Goal: Information Seeking & Learning: Find specific fact

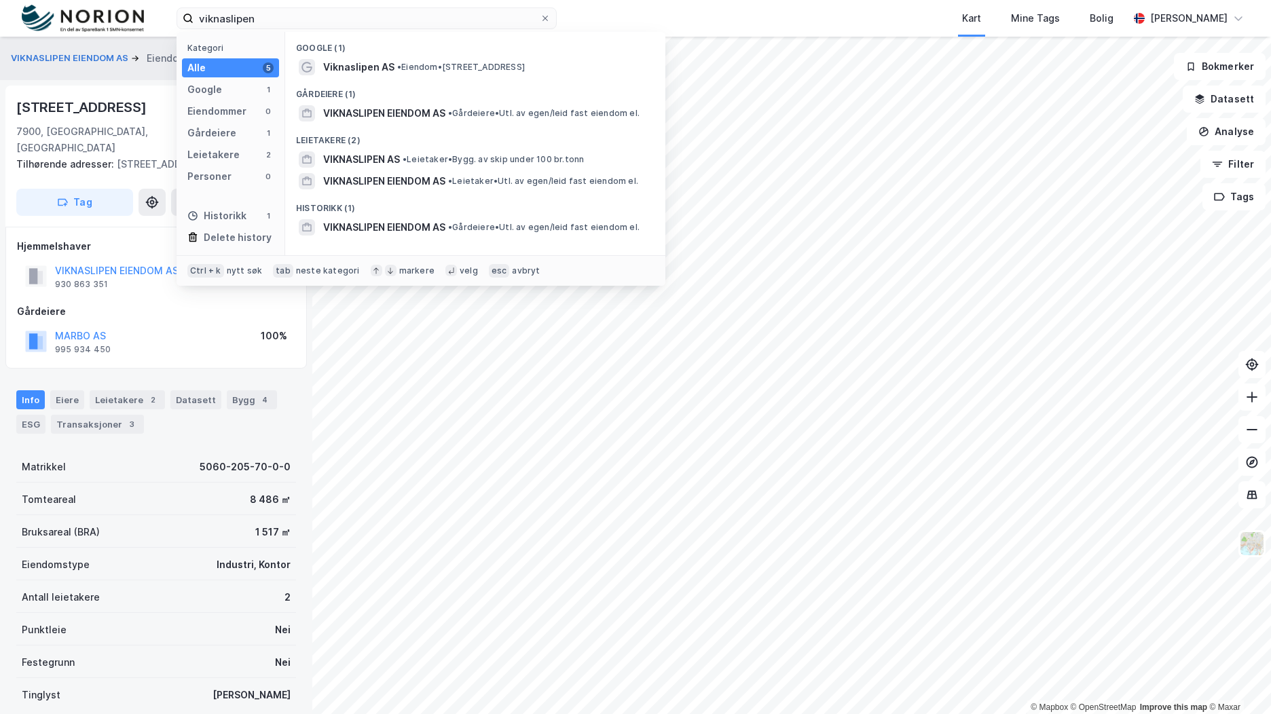
click at [107, 0] on html "viknaslipen Kategori Alle 5 Google 1 Eiendommer 0 Gårdeiere 1 Leietakere 2 Pers…" at bounding box center [635, 357] width 1271 height 714
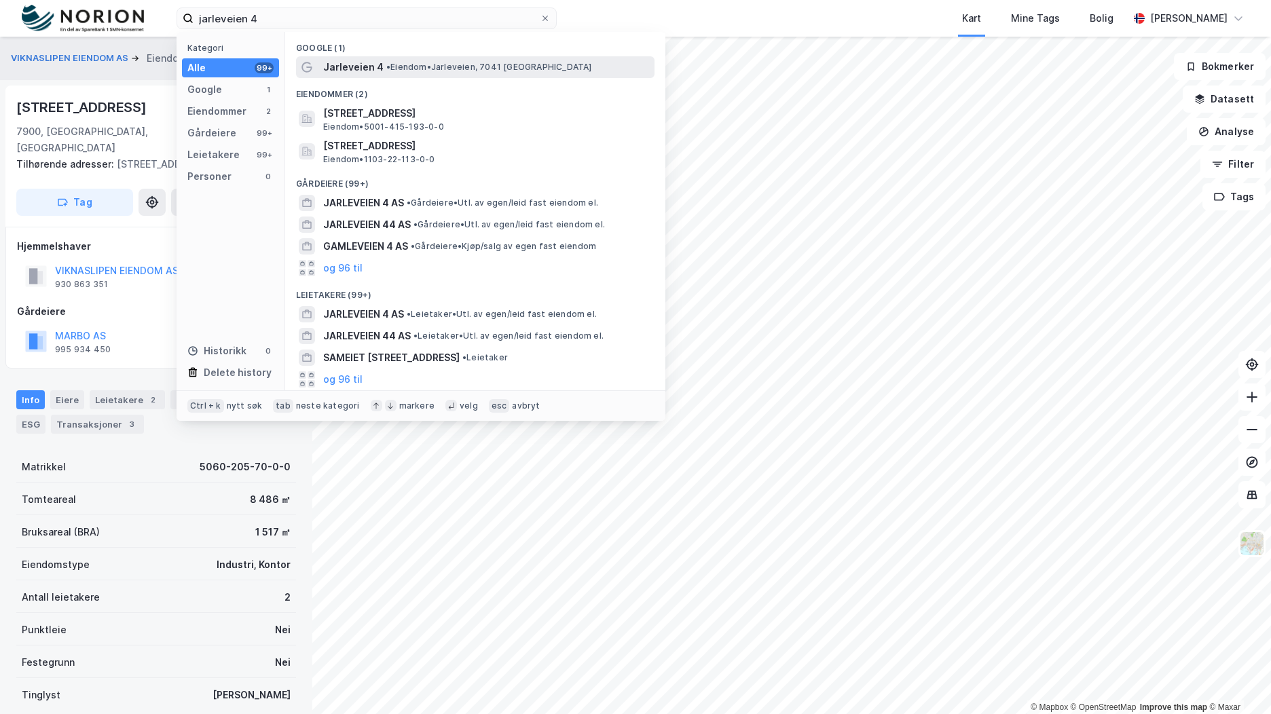
type input "jarleveien 4"
click at [395, 69] on span "• [PERSON_NAME], 7041 [GEOGRAPHIC_DATA]" at bounding box center [489, 67] width 206 height 11
